Goal: Check status: Check status

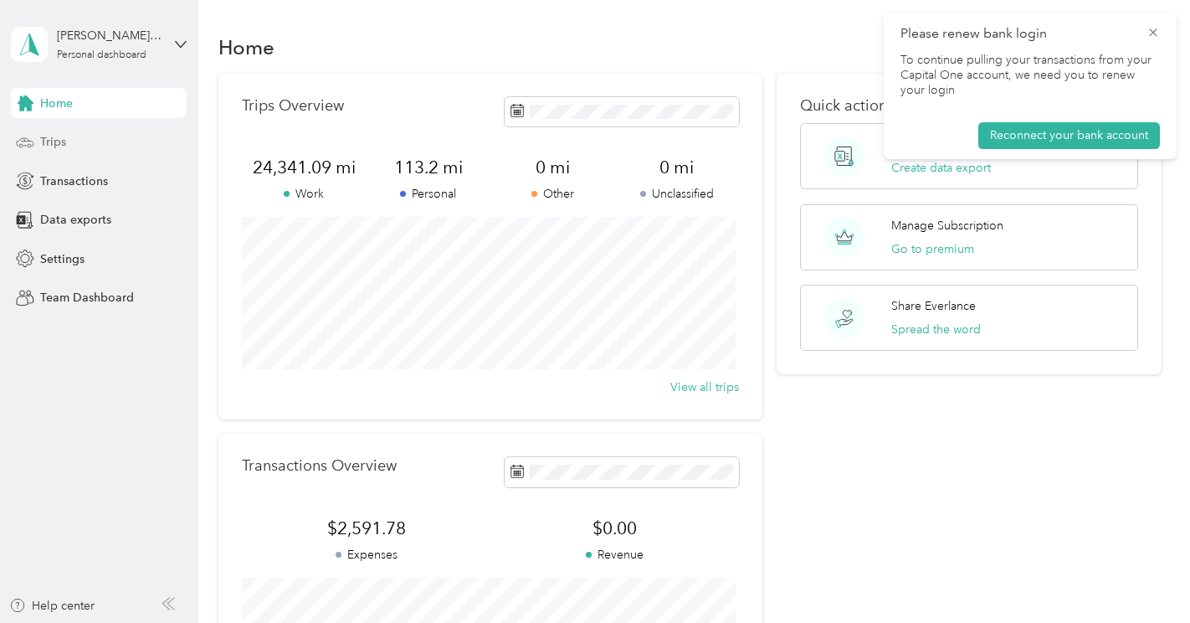
click at [71, 146] on div "Trips" at bounding box center [99, 142] width 176 height 30
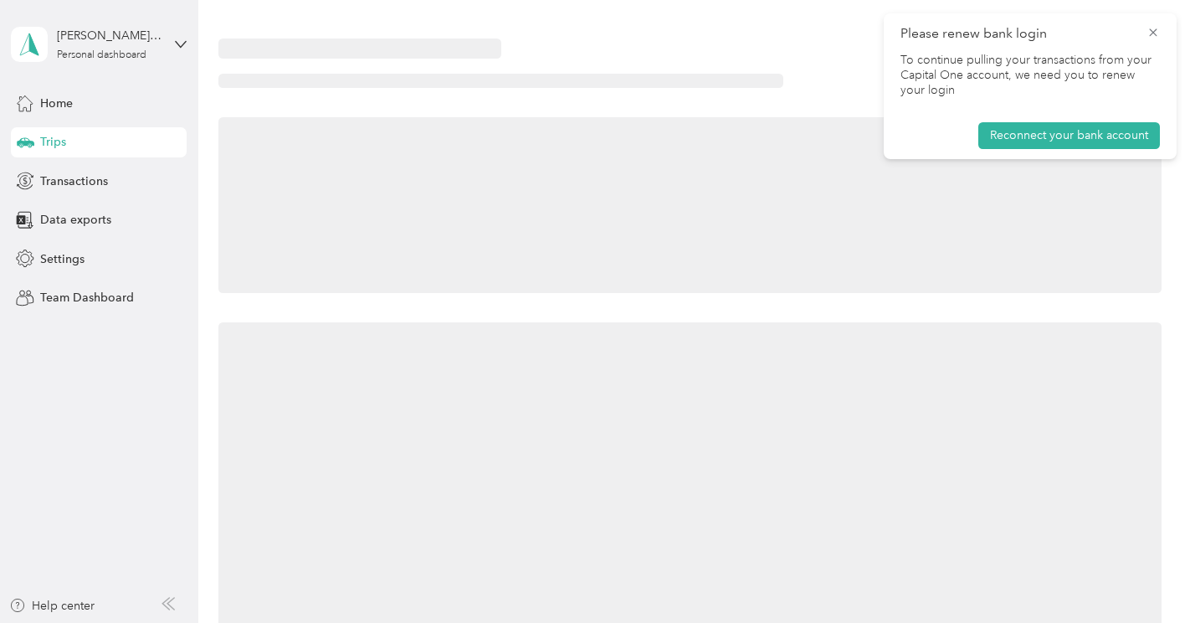
click at [71, 146] on div "Trips" at bounding box center [99, 142] width 176 height 30
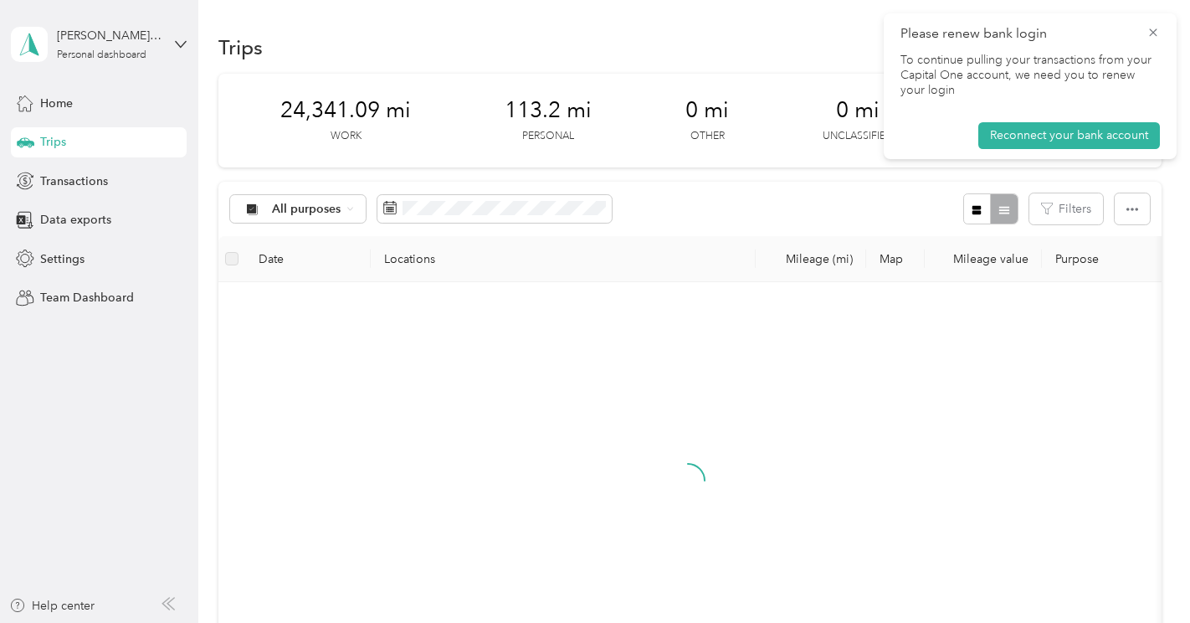
click at [531, 200] on span at bounding box center [494, 209] width 234 height 28
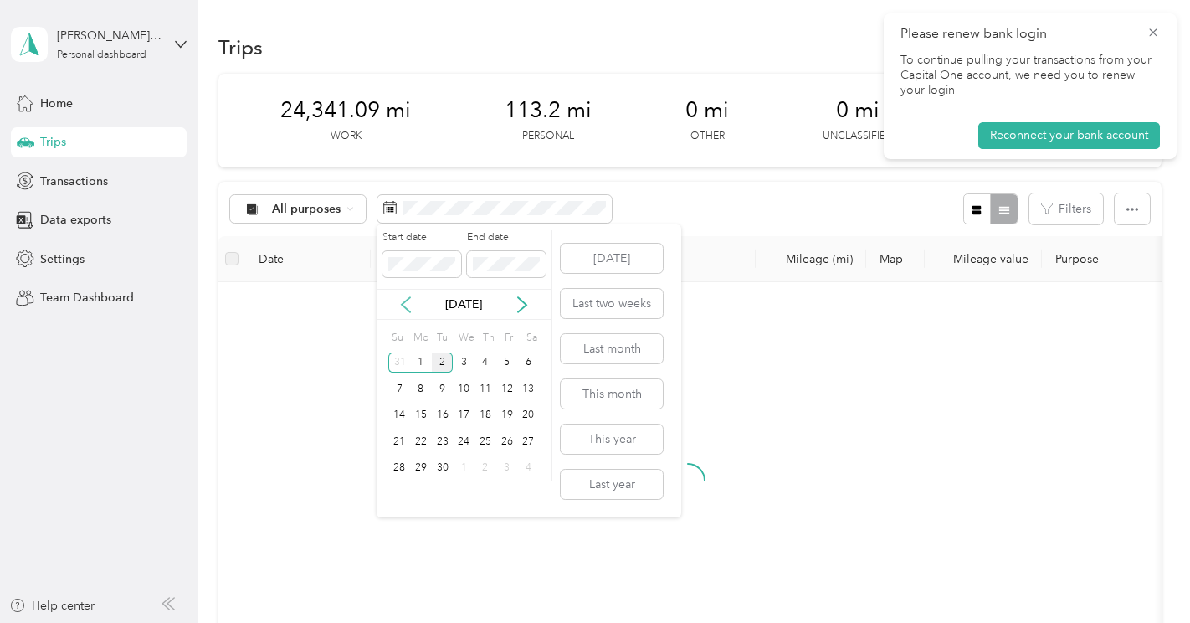
click at [406, 300] on icon at bounding box center [406, 304] width 8 height 15
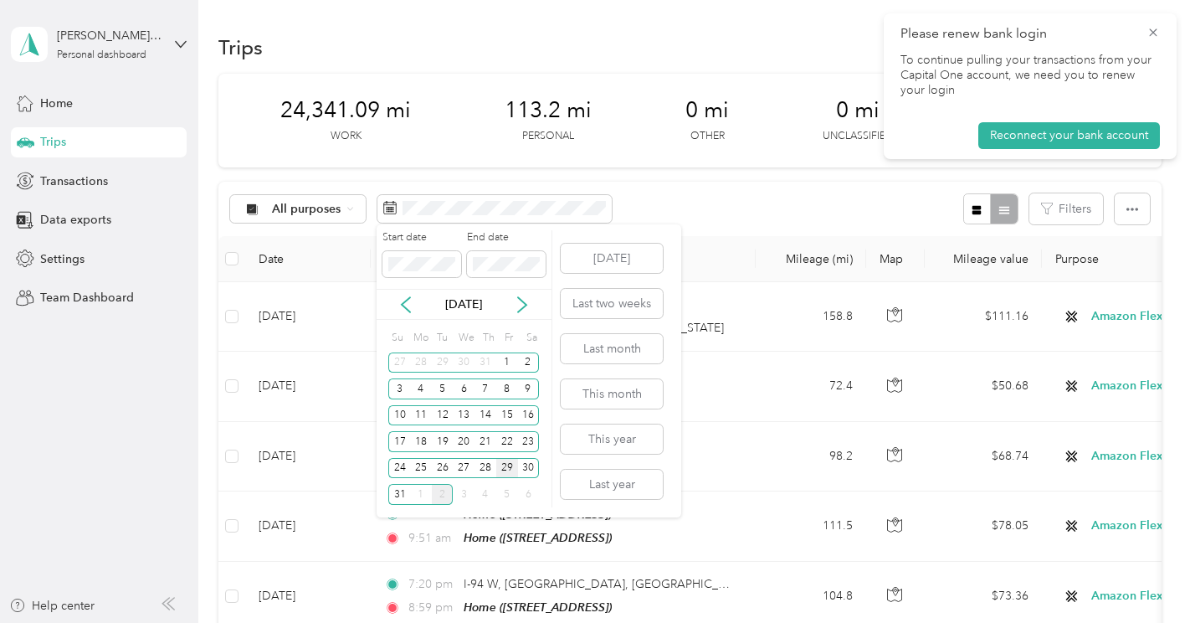
click at [512, 469] on div "29" at bounding box center [507, 468] width 22 height 21
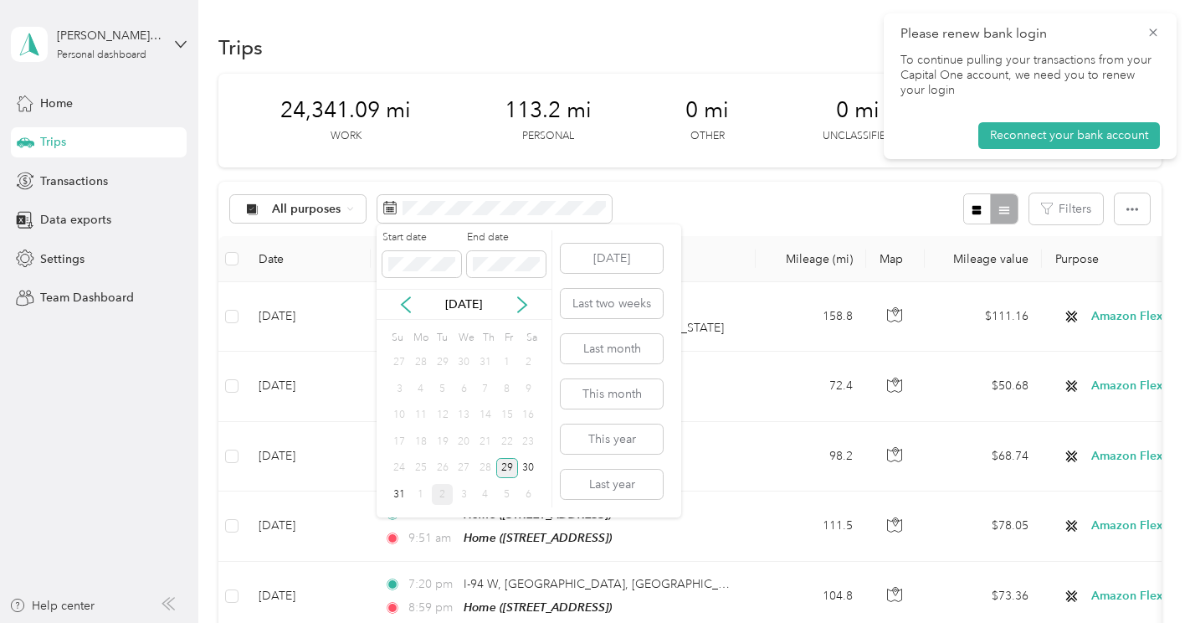
click at [512, 469] on div "29" at bounding box center [507, 468] width 22 height 21
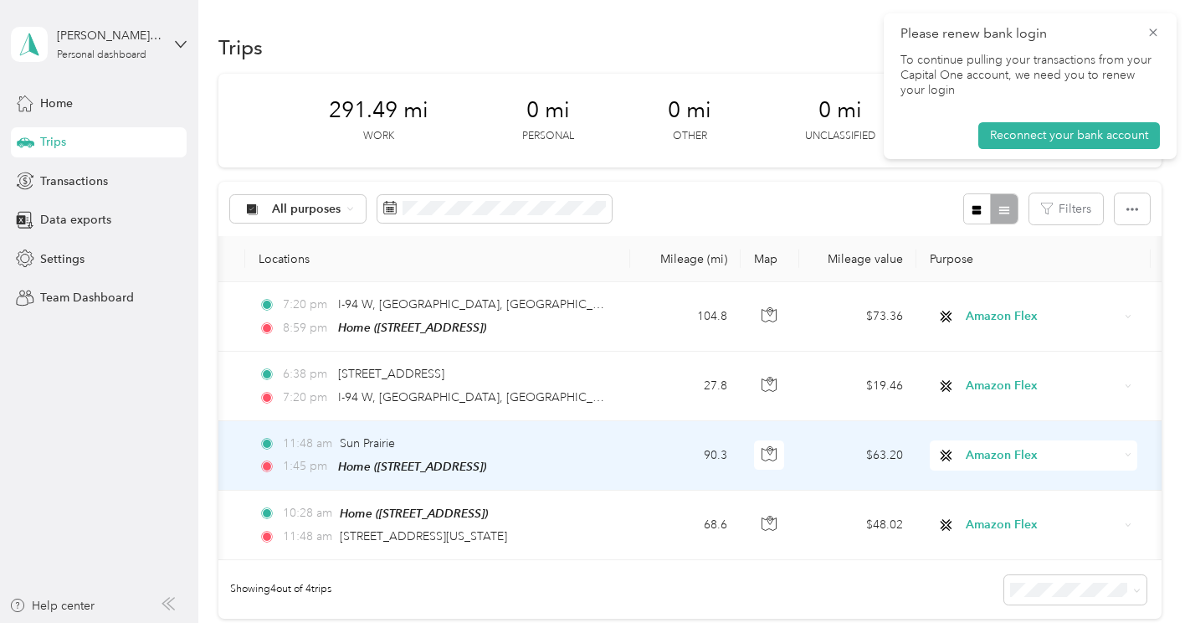
scroll to position [0, 125]
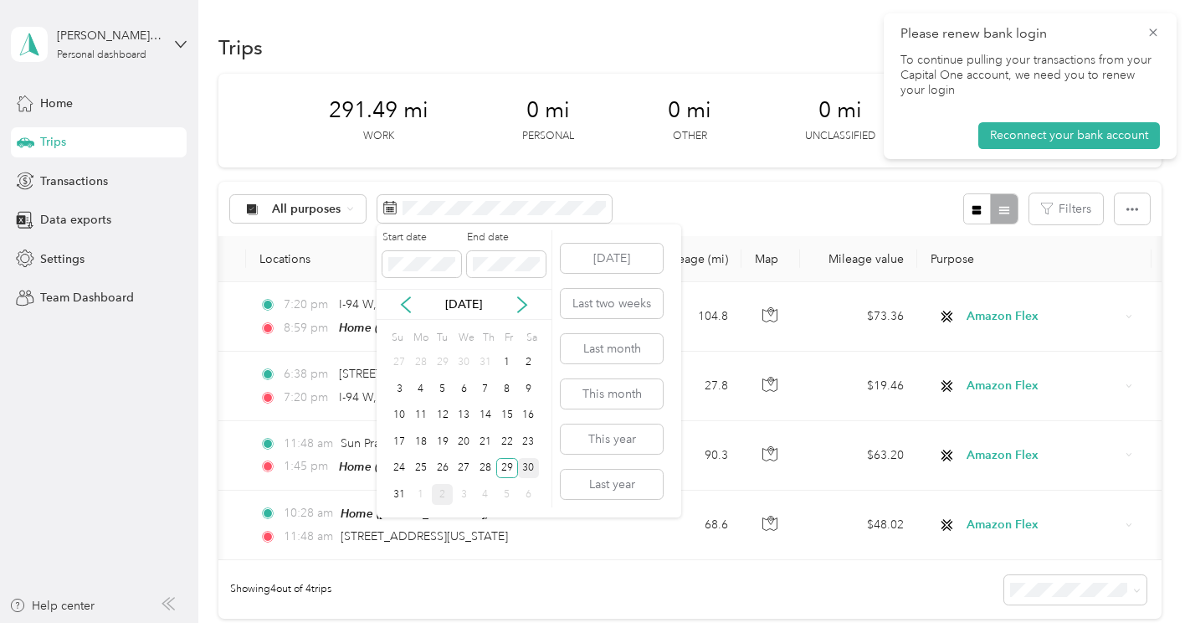
click at [531, 467] on div "30" at bounding box center [529, 468] width 22 height 21
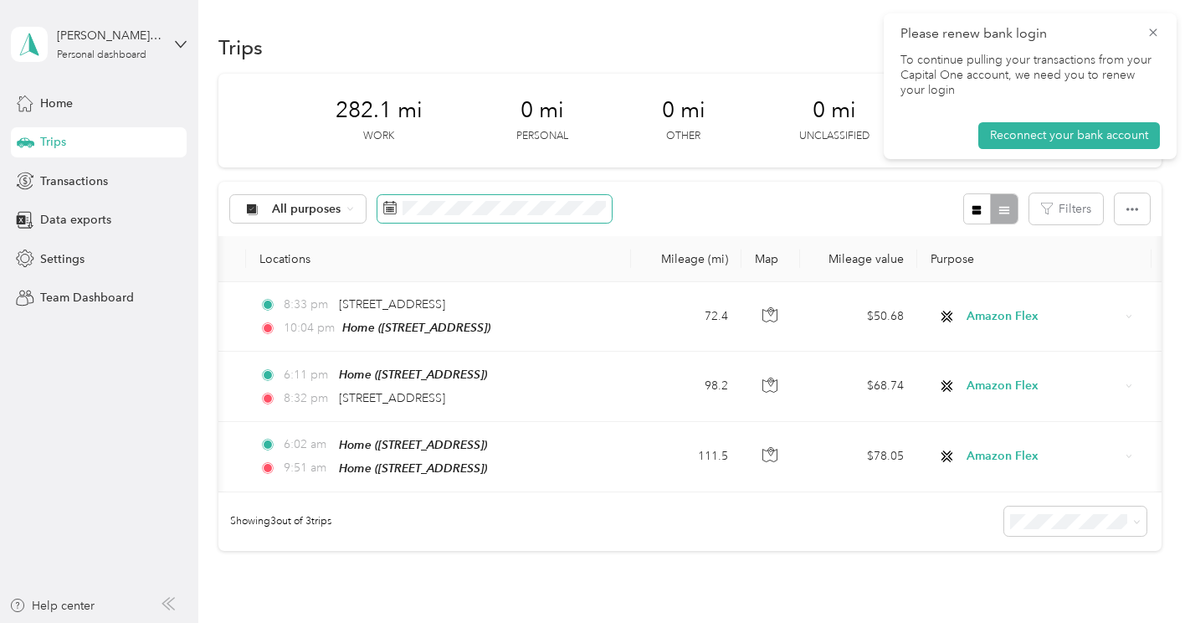
click at [460, 196] on span at bounding box center [494, 209] width 234 height 28
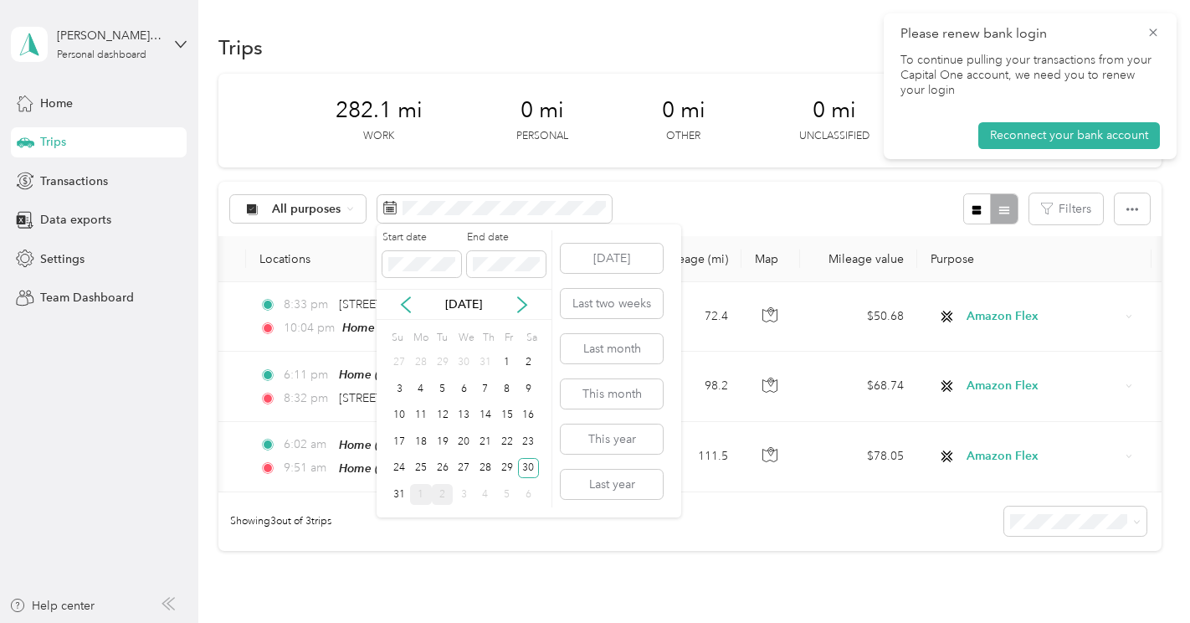
click at [427, 499] on div "1" at bounding box center [421, 494] width 22 height 21
click at [419, 362] on div "1" at bounding box center [421, 362] width 22 height 21
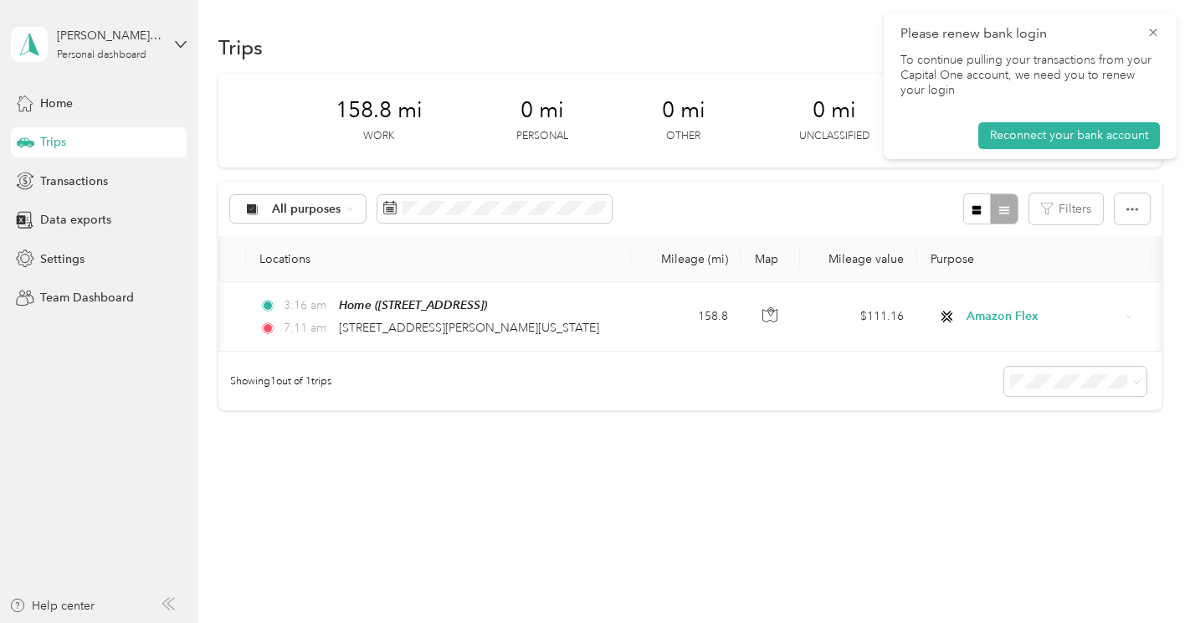
click at [744, 469] on div "158.8 mi Work 0 mi Personal 0 mi Other 0 mi Unclassified $111.16 Value All purp…" at bounding box center [689, 272] width 942 height 396
